Goal: Entertainment & Leisure: Consume media (video, audio)

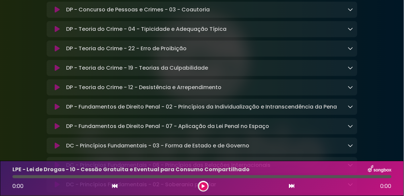
scroll to position [297, 0]
click at [59, 50] on icon at bounding box center [57, 49] width 5 height 7
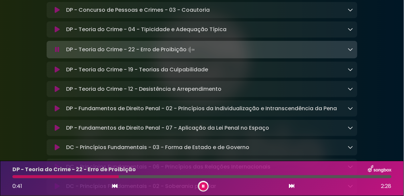
click at [202, 188] on icon at bounding box center [203, 186] width 3 height 4
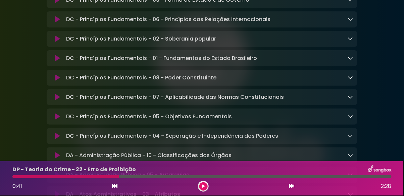
scroll to position [448, 0]
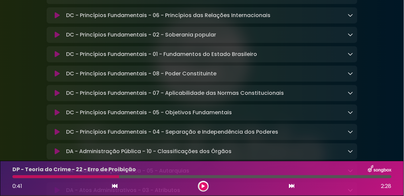
click at [61, 38] on button at bounding box center [57, 35] width 13 height 7
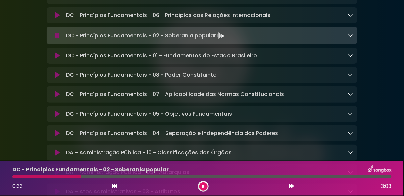
click at [201, 182] on button at bounding box center [203, 186] width 8 height 8
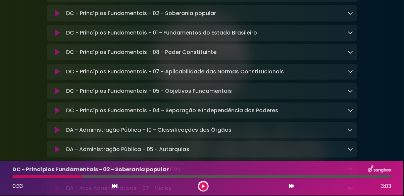
scroll to position [469, 0]
click at [59, 37] on icon at bounding box center [57, 33] width 5 height 7
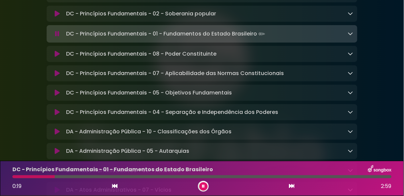
click at [200, 187] on button at bounding box center [203, 186] width 8 height 8
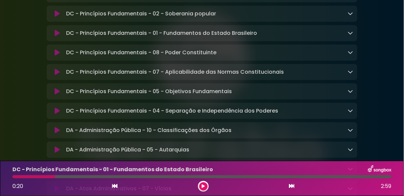
click at [59, 16] on icon at bounding box center [57, 13] width 5 height 7
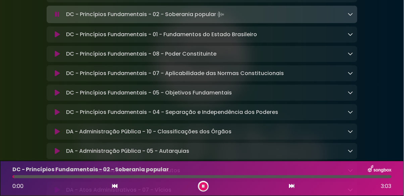
click at [57, 18] on icon at bounding box center [57, 14] width 4 height 7
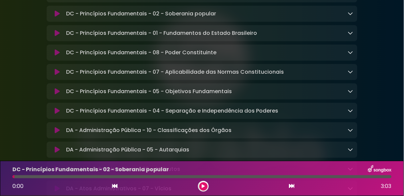
click at [57, 37] on icon at bounding box center [57, 33] width 5 height 7
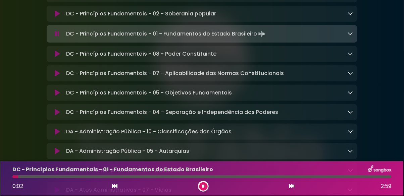
click at [57, 37] on icon at bounding box center [57, 34] width 4 height 7
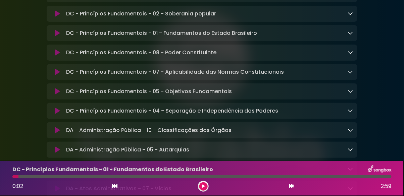
click at [57, 75] on icon at bounding box center [57, 72] width 5 height 7
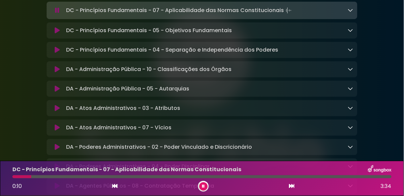
scroll to position [531, 0]
click at [56, 13] on icon at bounding box center [57, 10] width 4 height 7
